Goal: Information Seeking & Learning: Learn about a topic

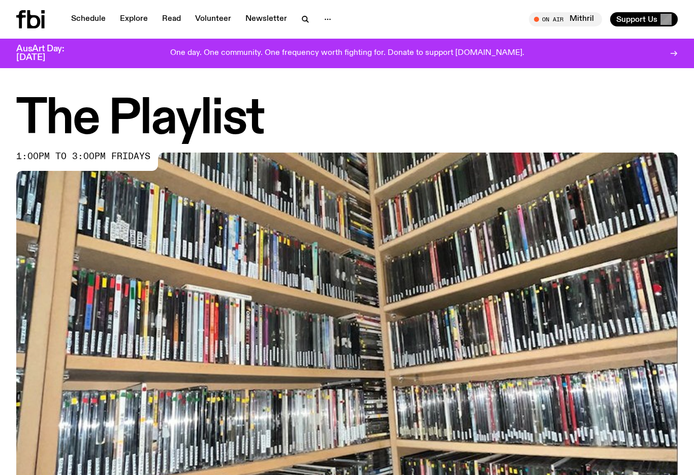
click at [84, 14] on link "Schedule" at bounding box center [88, 19] width 47 height 14
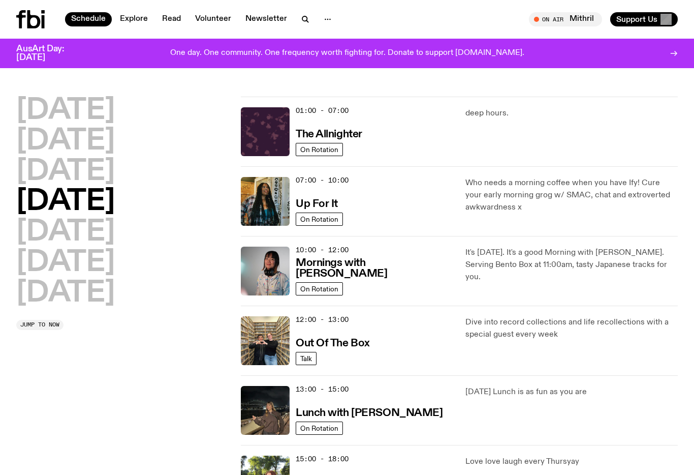
click at [115, 181] on h2 "Wednesday" at bounding box center [65, 172] width 99 height 28
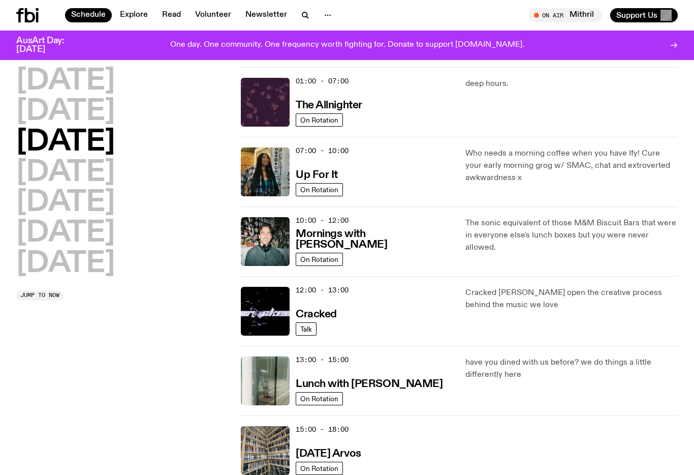
scroll to position [28, 0]
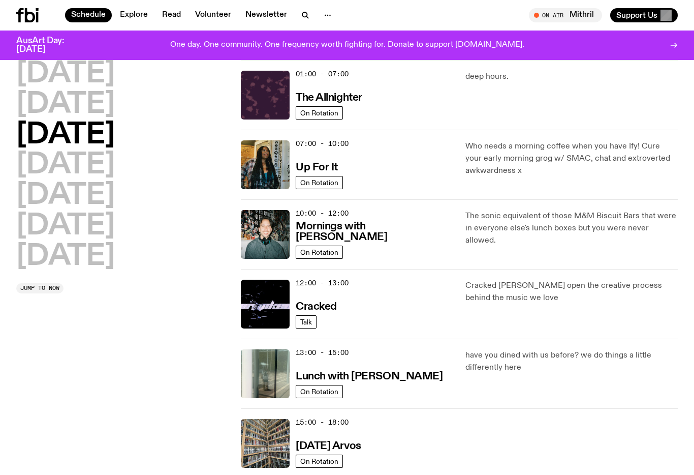
click at [647, 223] on p "The sonic equivalent of those M&M Biscuit Bars that were in everyone else's lun…" at bounding box center [571, 228] width 212 height 37
click at [621, 231] on p "The sonic equivalent of those M&M Biscuit Bars that were in everyone else's lun…" at bounding box center [571, 228] width 212 height 37
click at [366, 251] on div "10:00 - 12:00 Mornings with Ben Hansen" at bounding box center [375, 234] width 158 height 49
click at [318, 255] on span "On Rotation" at bounding box center [319, 252] width 38 height 8
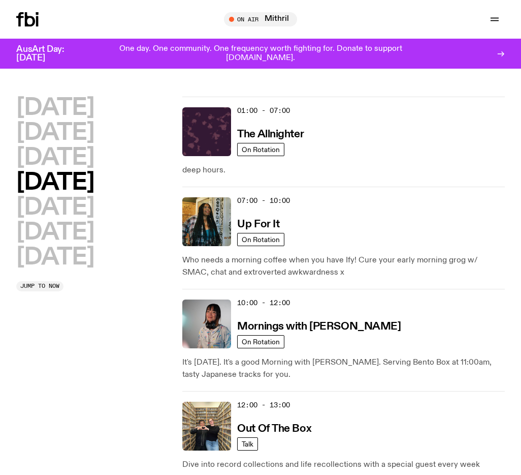
click at [444, 287] on div "07:00 - 10:00 Up For It On Rotation Who needs a morning coffee when you have If…" at bounding box center [343, 237] width 323 height 102
click at [443, 257] on p "Who needs a morning coffee when you have Ify! Cure your early morning grog w/ S…" at bounding box center [343, 266] width 323 height 24
click at [359, 332] on h3 "Mornings with Kana Frazer" at bounding box center [319, 326] width 164 height 11
click at [94, 160] on h2 "Wednesday" at bounding box center [55, 157] width 78 height 23
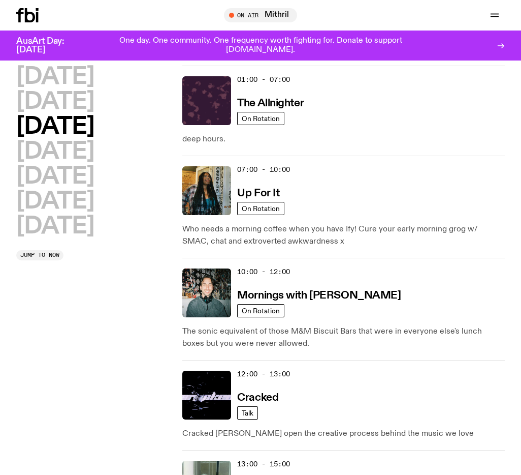
scroll to position [28, 0]
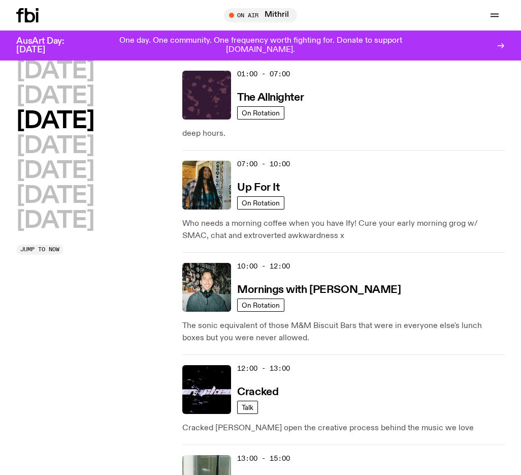
click at [218, 296] on img at bounding box center [206, 287] width 49 height 49
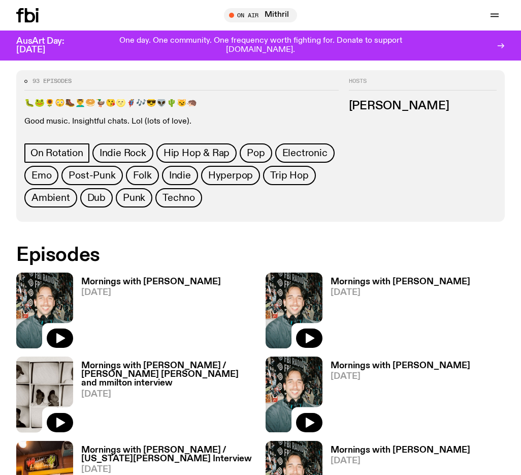
scroll to position [402, 0]
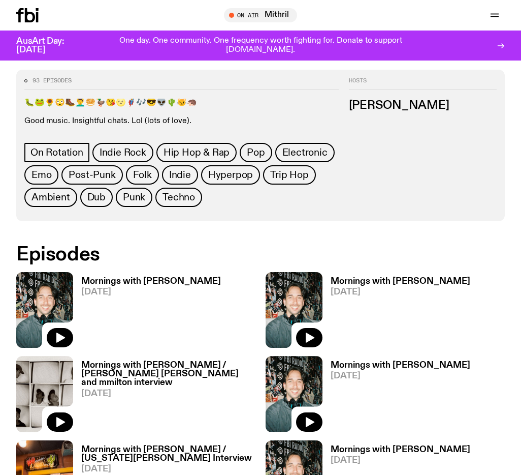
click at [44, 293] on img at bounding box center [44, 310] width 57 height 76
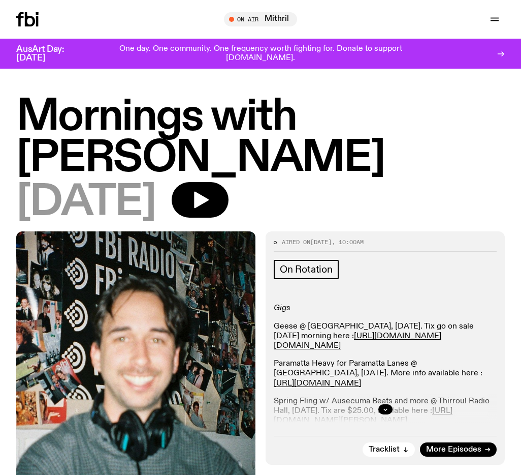
click at [209, 195] on icon "button" at bounding box center [201, 200] width 15 height 17
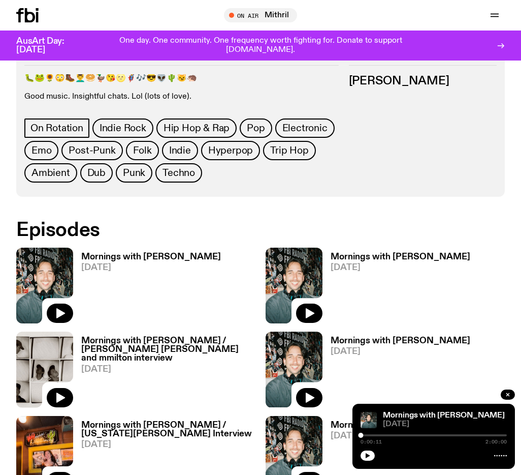
scroll to position [423, 0]
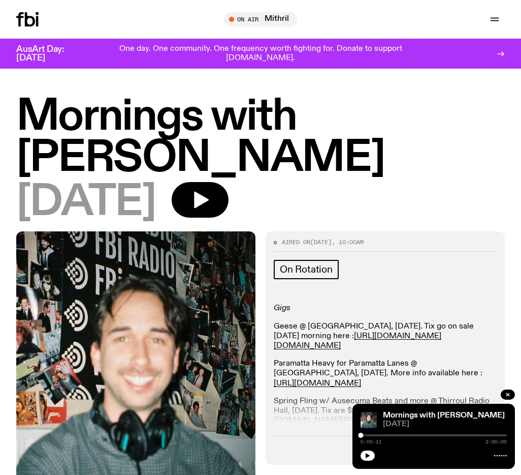
click at [63, 55] on h3 "AusArt Day: [DATE]" at bounding box center [48, 53] width 65 height 17
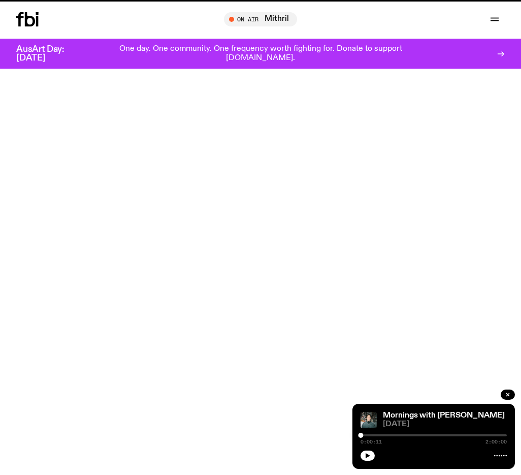
scroll to position [423, 0]
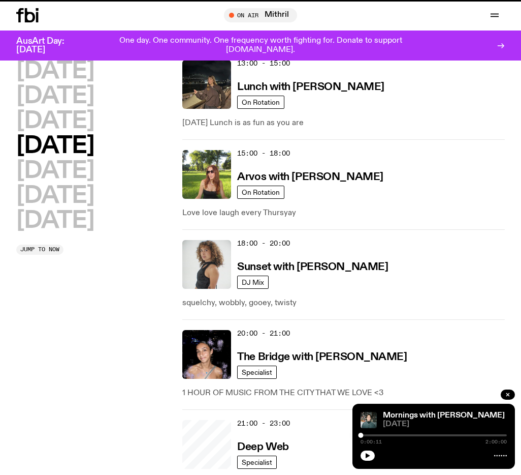
scroll to position [28, 0]
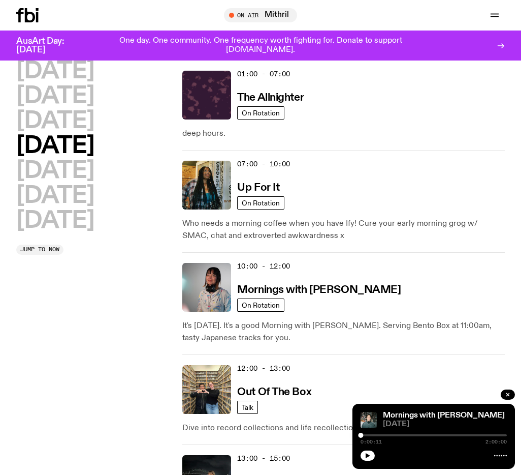
click at [94, 122] on h2 "Wednesday" at bounding box center [55, 121] width 78 height 23
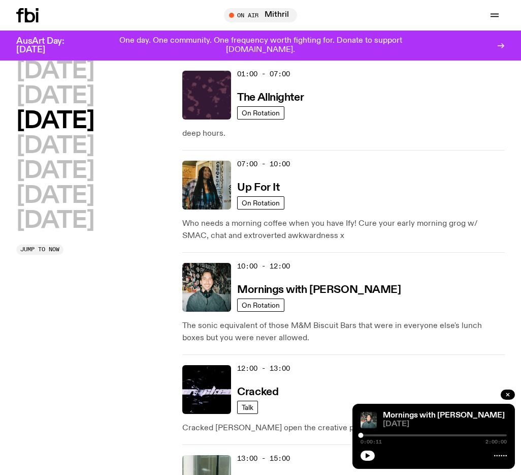
click at [94, 122] on h2 "Wednesday" at bounding box center [55, 121] width 78 height 23
click at [317, 295] on h3 "Mornings with Ben Hansen" at bounding box center [319, 290] width 164 height 11
